Goal: Task Accomplishment & Management: Use online tool/utility

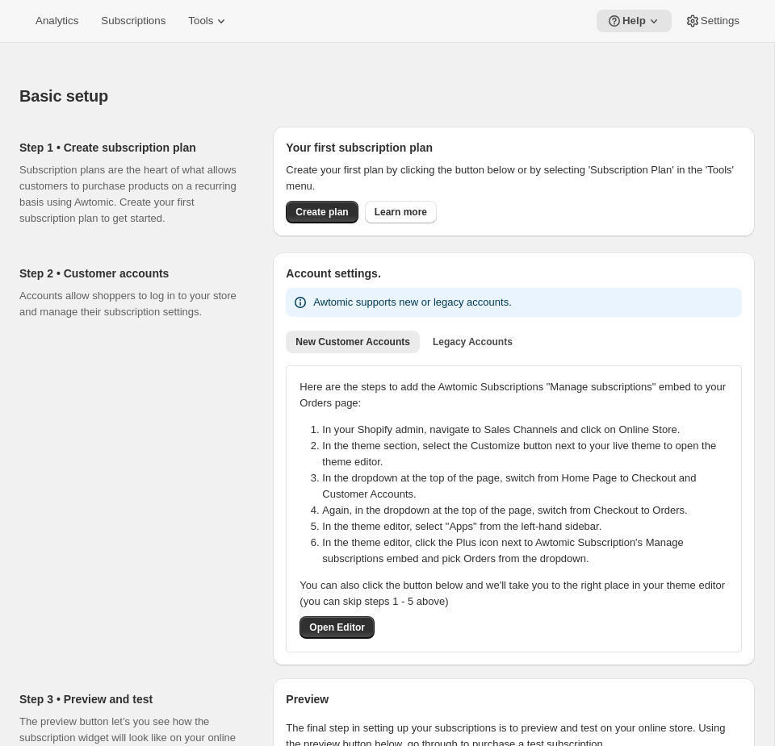
click at [186, 29] on div "Tools" at bounding box center [208, 21] width 61 height 23
click at [203, 24] on span "Tools" at bounding box center [200, 21] width 25 height 13
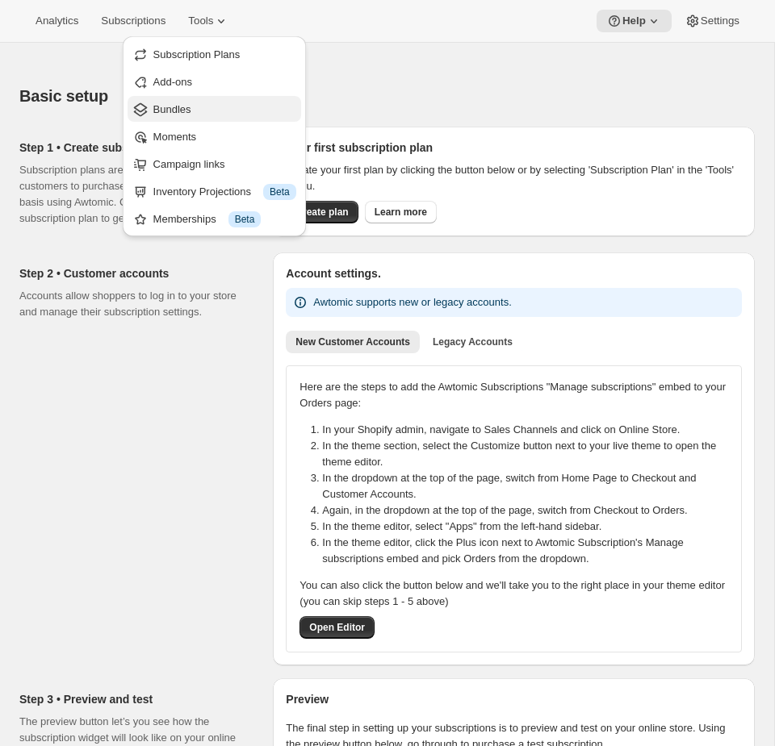
click at [207, 115] on span "Bundles" at bounding box center [224, 110] width 143 height 16
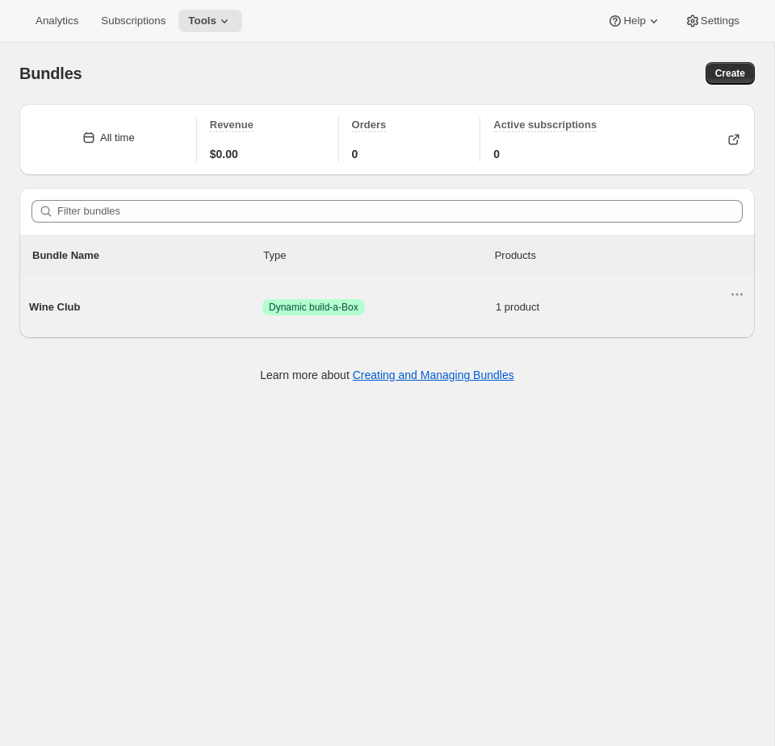
click at [284, 303] on span "Dynamic build-a-Box" at bounding box center [314, 307] width 90 height 13
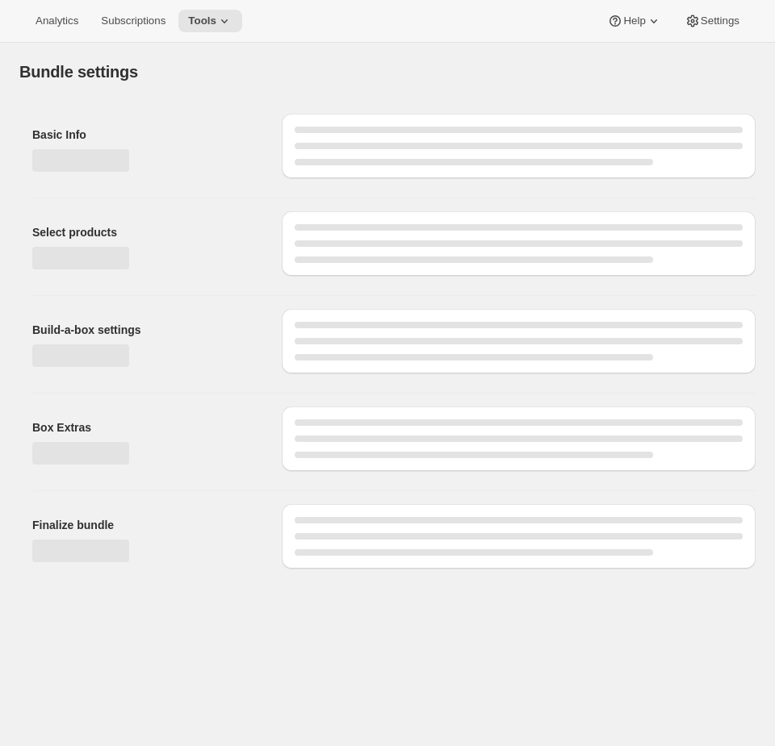
type input "Wine Club"
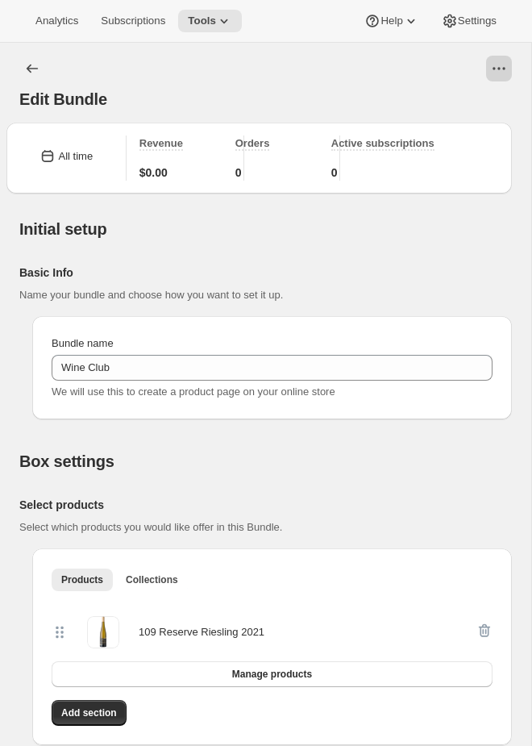
click at [494, 63] on icon "View actions for Edit Bundle" at bounding box center [499, 69] width 16 height 16
click at [441, 132] on span "Open Build-a-box" at bounding box center [461, 131] width 81 height 12
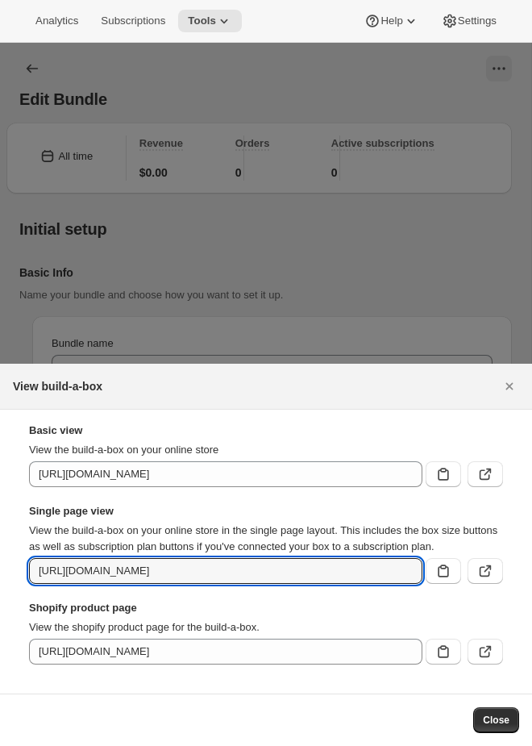
drag, startPoint x: 220, startPoint y: 573, endPoint x: 837, endPoint y: 617, distance: 618.0
click at [532, 617] on html "Analytics Subscriptions Tools Help Settings Skip to content Edit Bundle. This p…" at bounding box center [266, 373] width 532 height 746
drag, startPoint x: 219, startPoint y: 571, endPoint x: 714, endPoint y: 593, distance: 495.8
click at [532, 593] on html "Analytics Subscriptions Tools Help Settings Skip to content Edit Bundle. This p…" at bounding box center [266, 373] width 532 height 746
